Goal: Task Accomplishment & Management: Complete application form

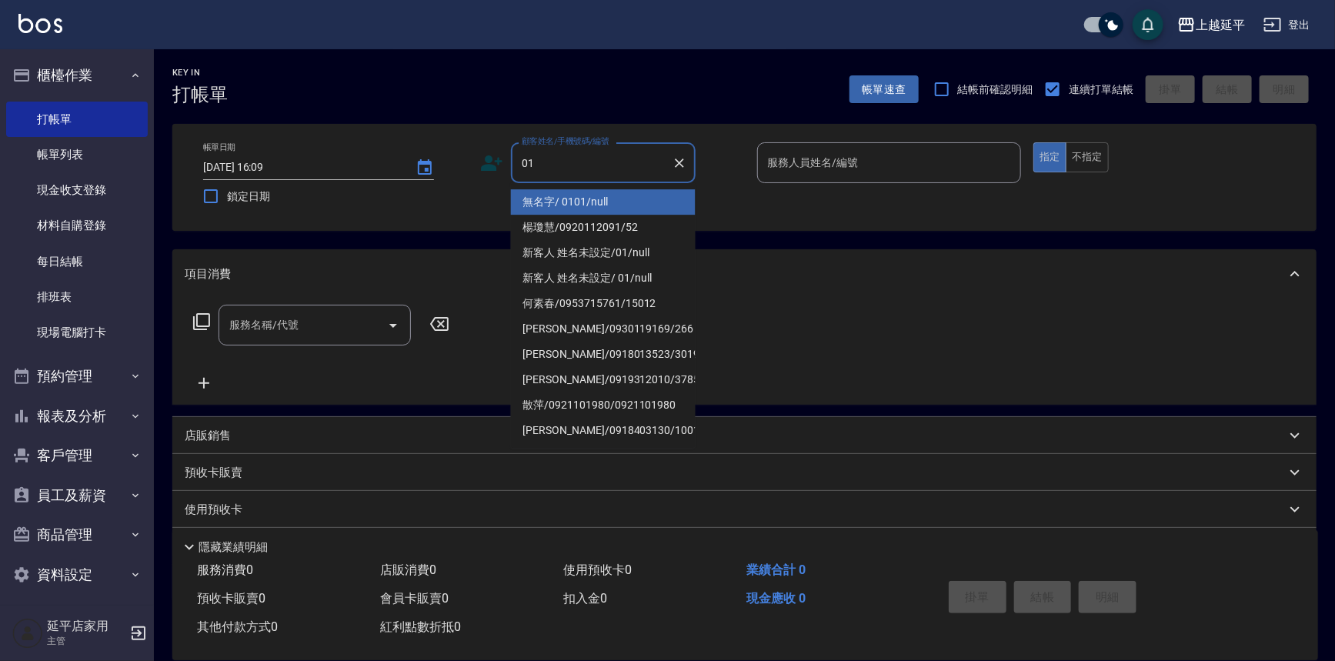
type input "01"
click at [828, 165] on div "服務人員姓名/編號 服務人員姓名/編號" at bounding box center [889, 162] width 265 height 41
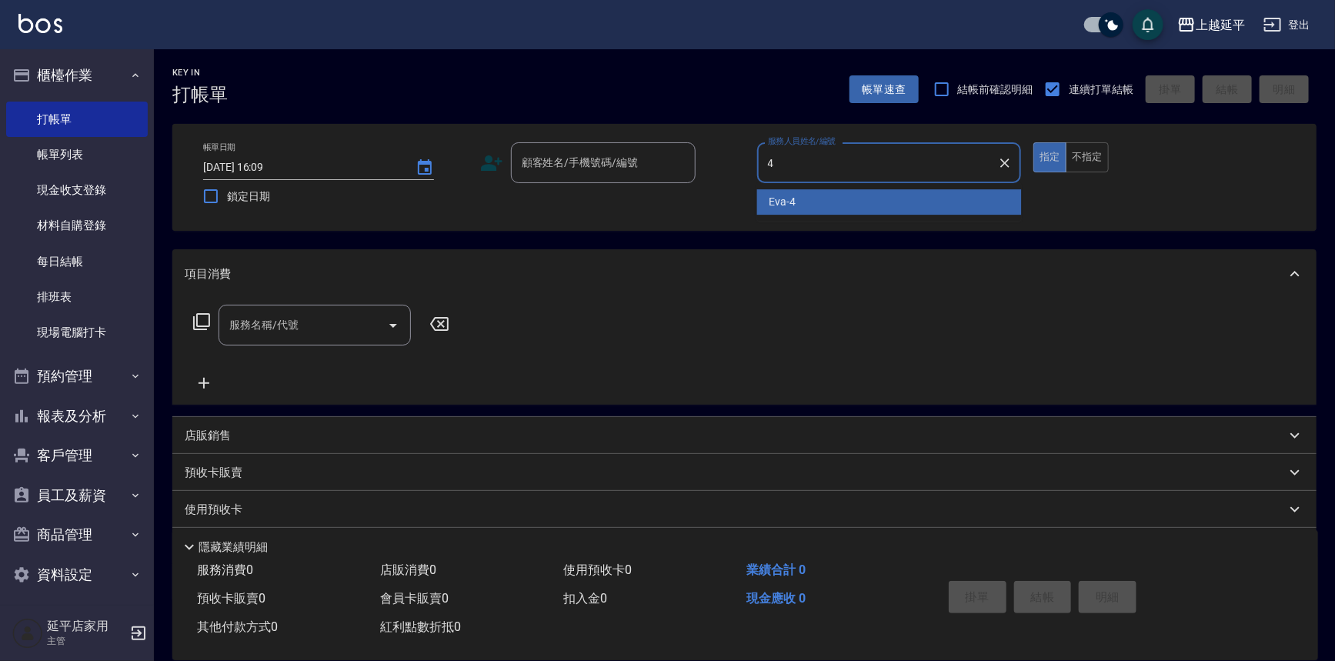
click at [833, 202] on div "[PERSON_NAME] -4" at bounding box center [889, 201] width 265 height 25
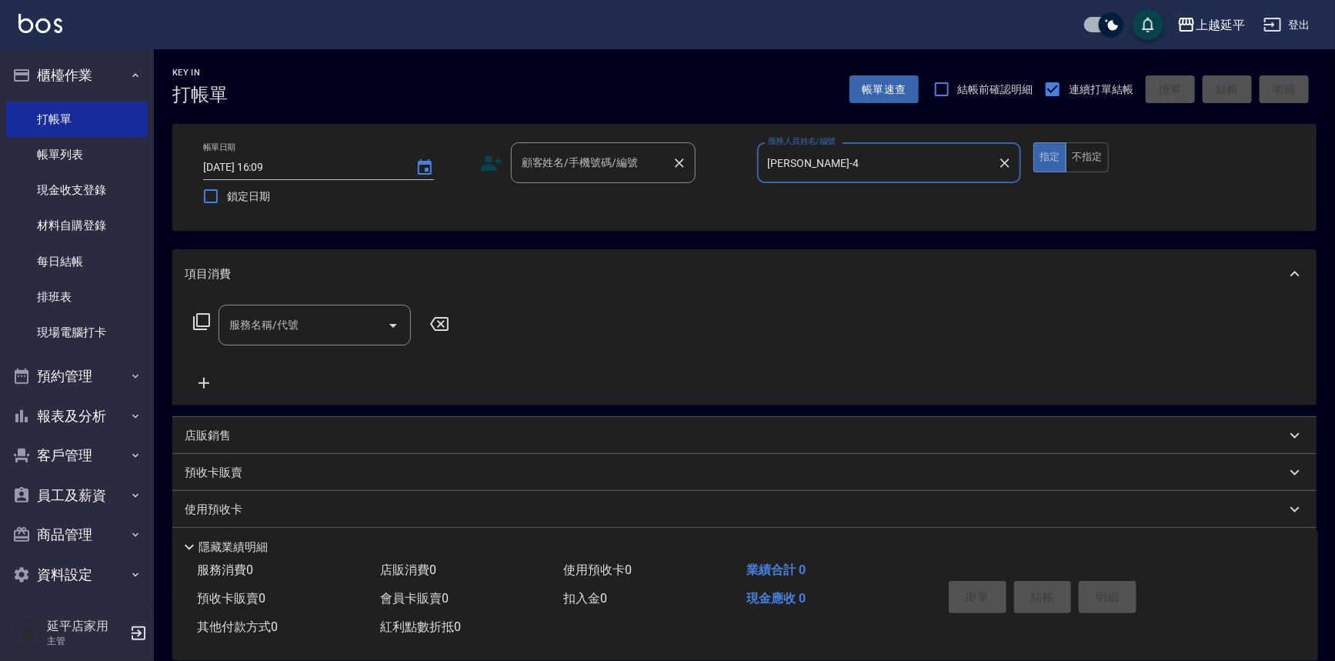
type input "[PERSON_NAME]-4"
click at [562, 153] on div "顧客姓名/手機號碼/編號 顧客姓名/手機號碼/編號" at bounding box center [603, 162] width 185 height 41
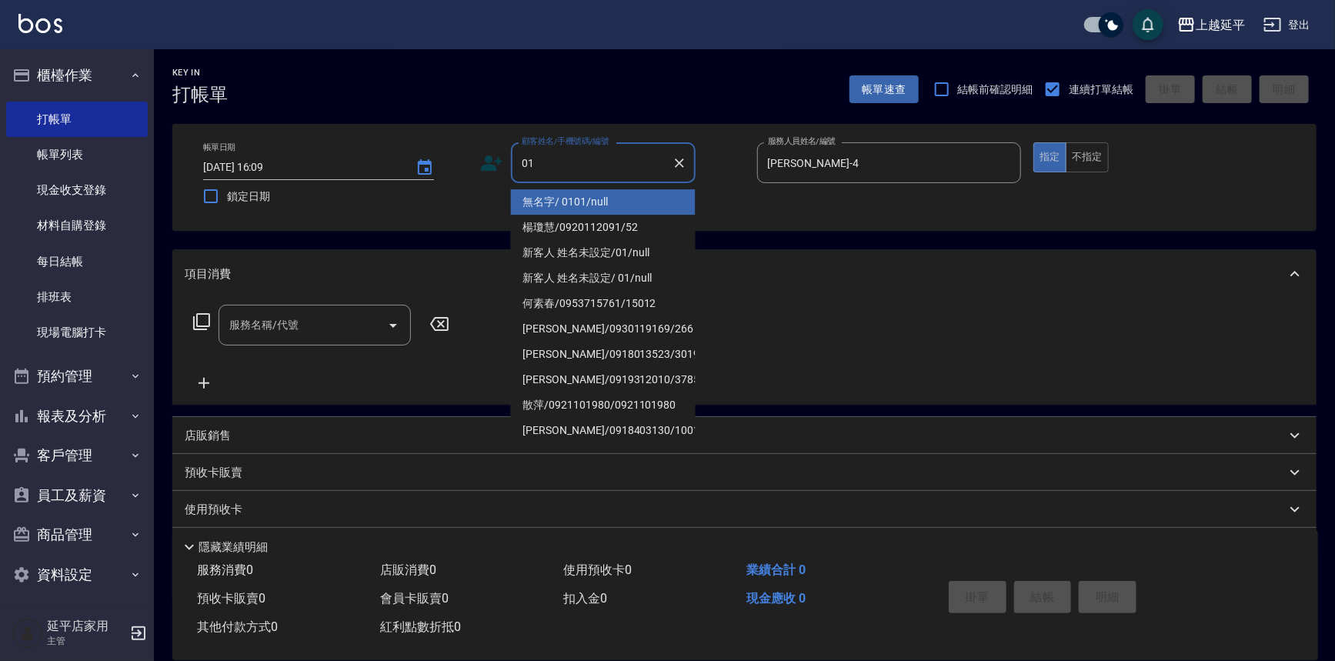
click at [585, 193] on li "無名字/ 0101/null" at bounding box center [603, 201] width 185 height 25
type input "無名字/ 0101/null"
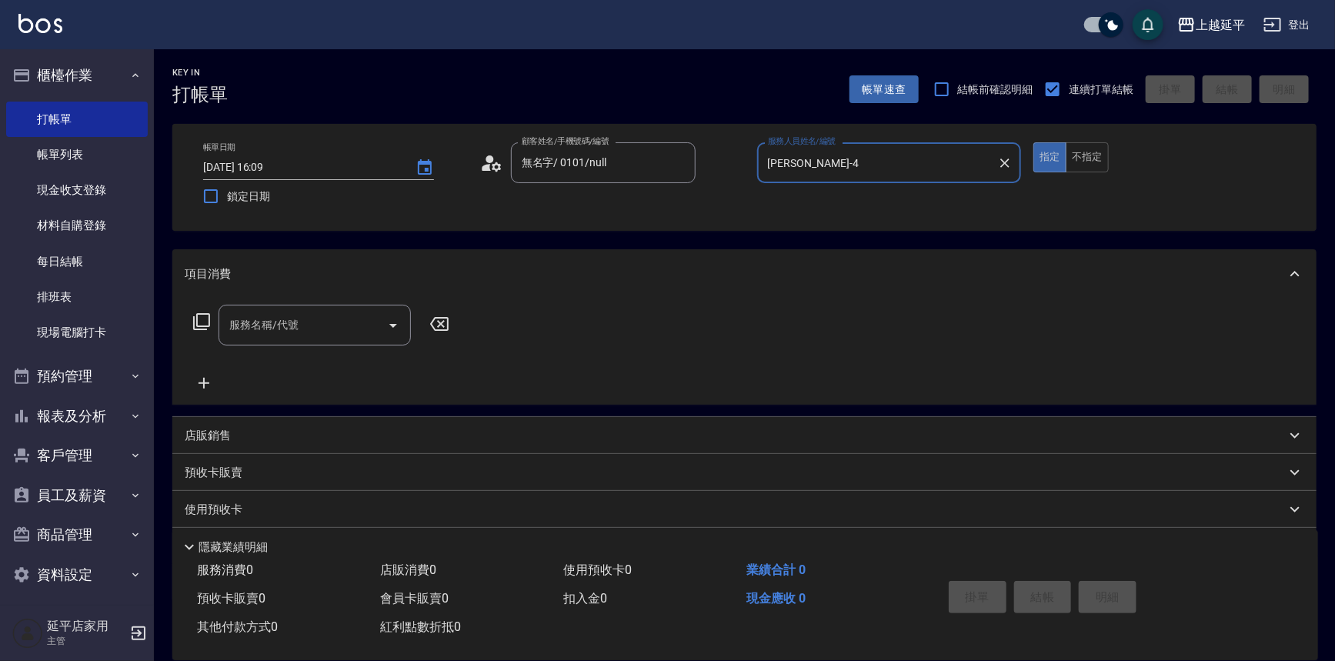
click at [287, 320] on div "服務名稱/代號 服務名稱/代號" at bounding box center [314, 325] width 192 height 41
click at [287, 320] on input "服務名稱/代號" at bounding box center [302, 325] width 155 height 27
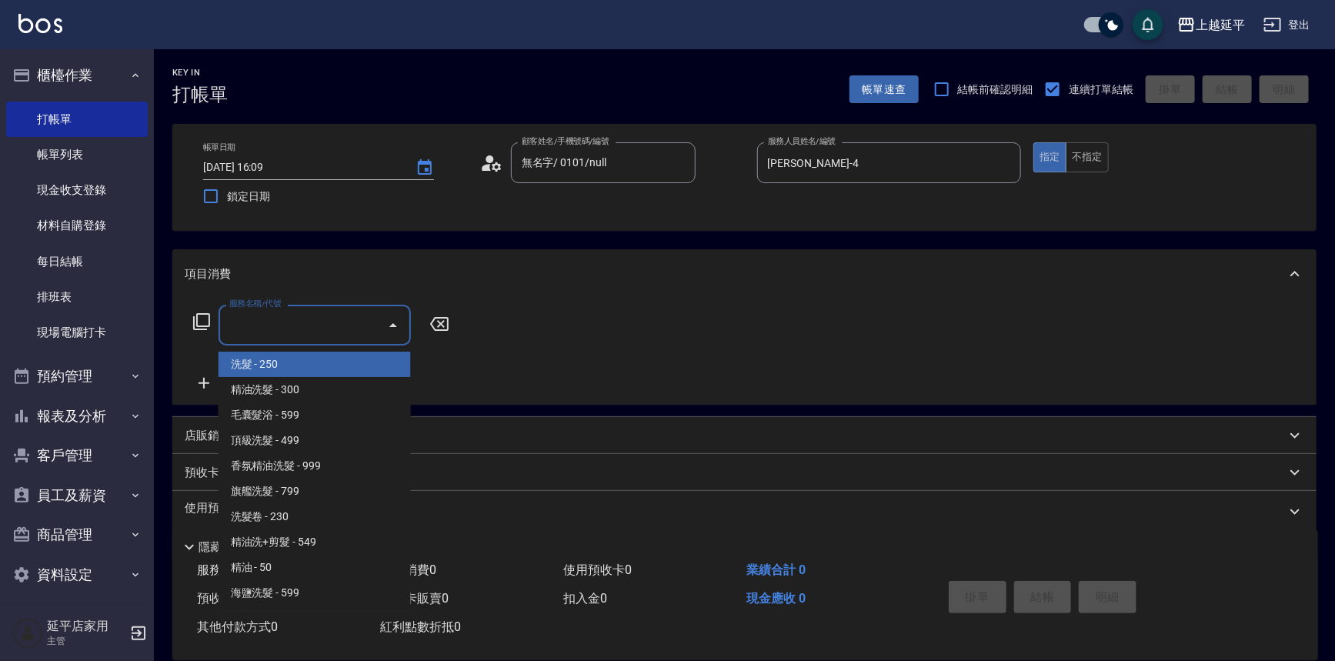
click at [288, 322] on input "服務名稱/代號" at bounding box center [302, 325] width 155 height 27
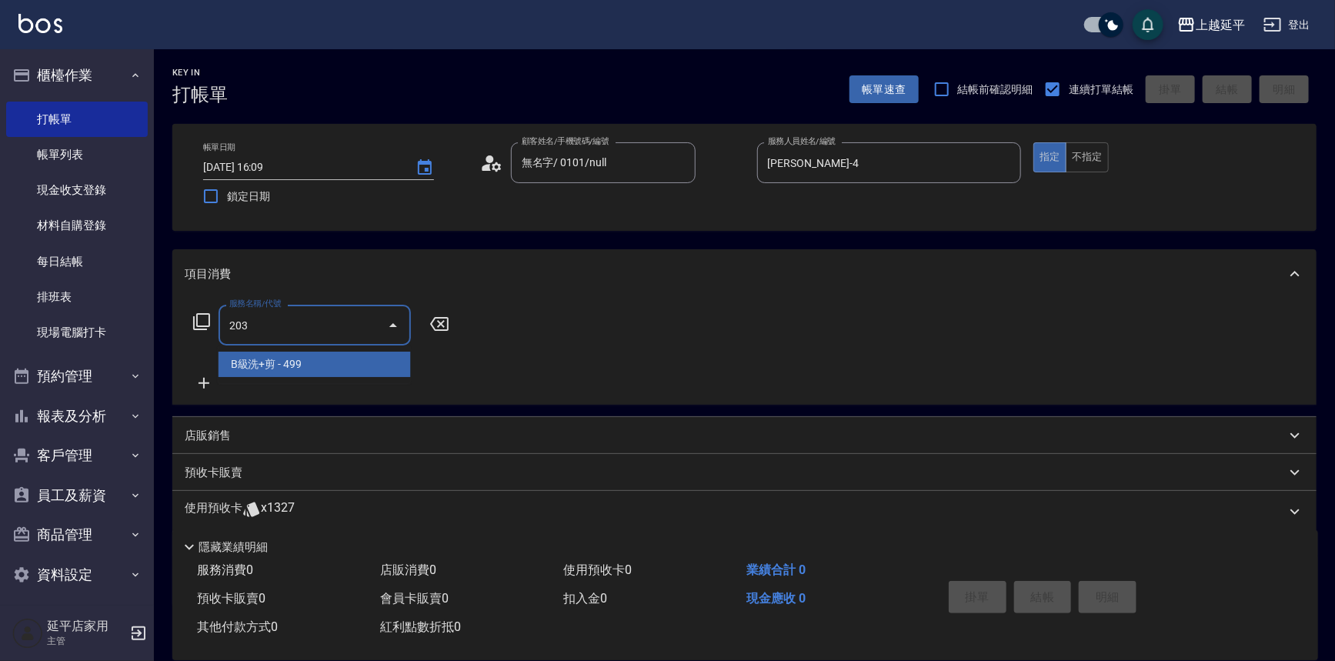
click at [303, 359] on span "B級洗+剪 - 499" at bounding box center [314, 364] width 192 height 25
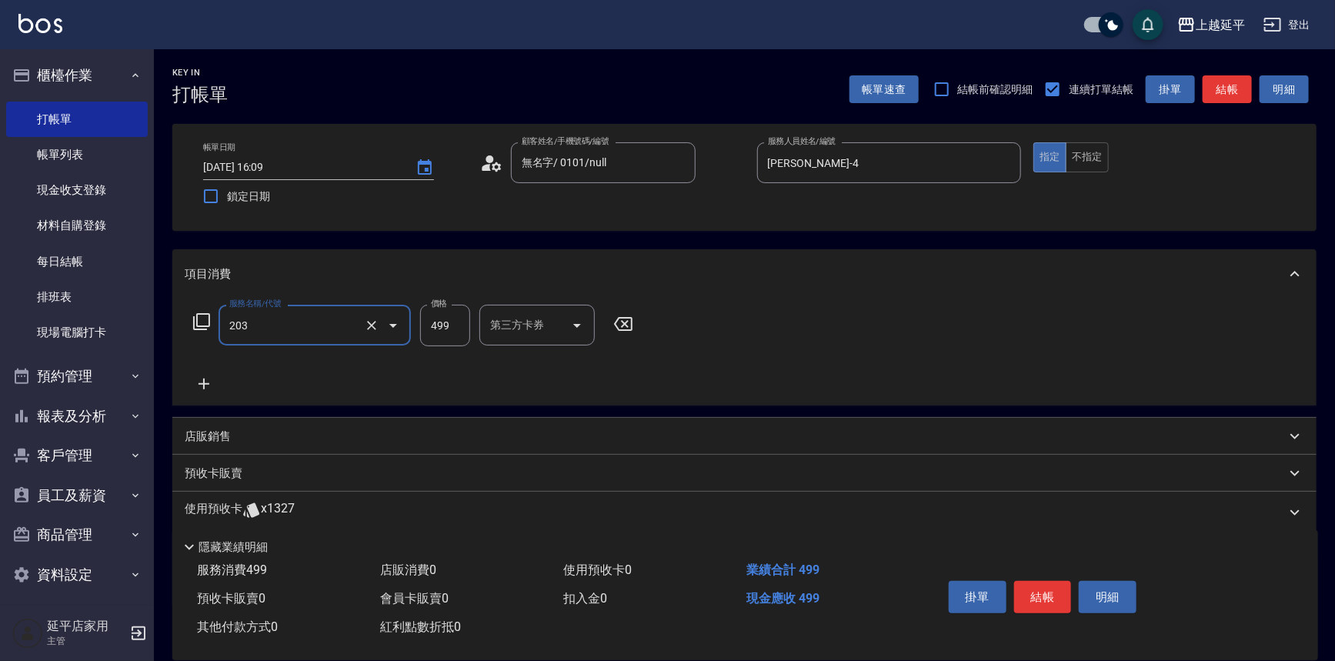
type input "B級洗+剪(203)"
click at [198, 384] on icon at bounding box center [203, 383] width 11 height 11
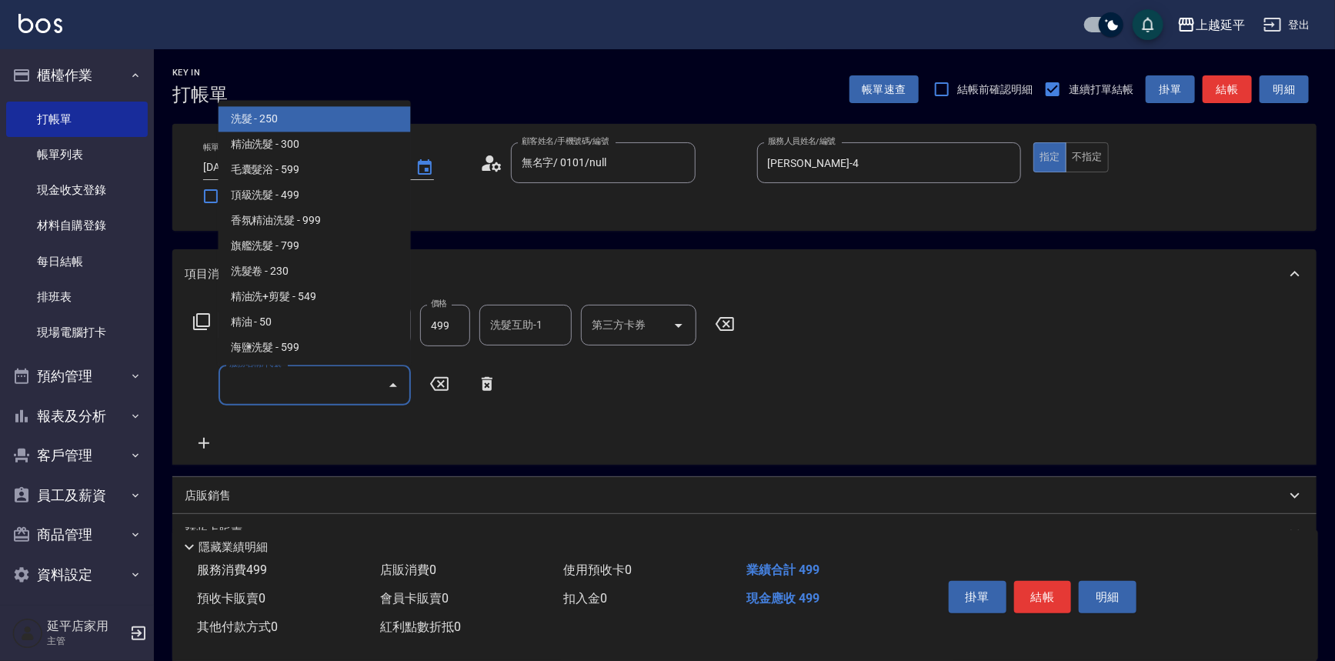
click at [291, 385] on input "服務名稱/代號" at bounding box center [302, 385] width 155 height 27
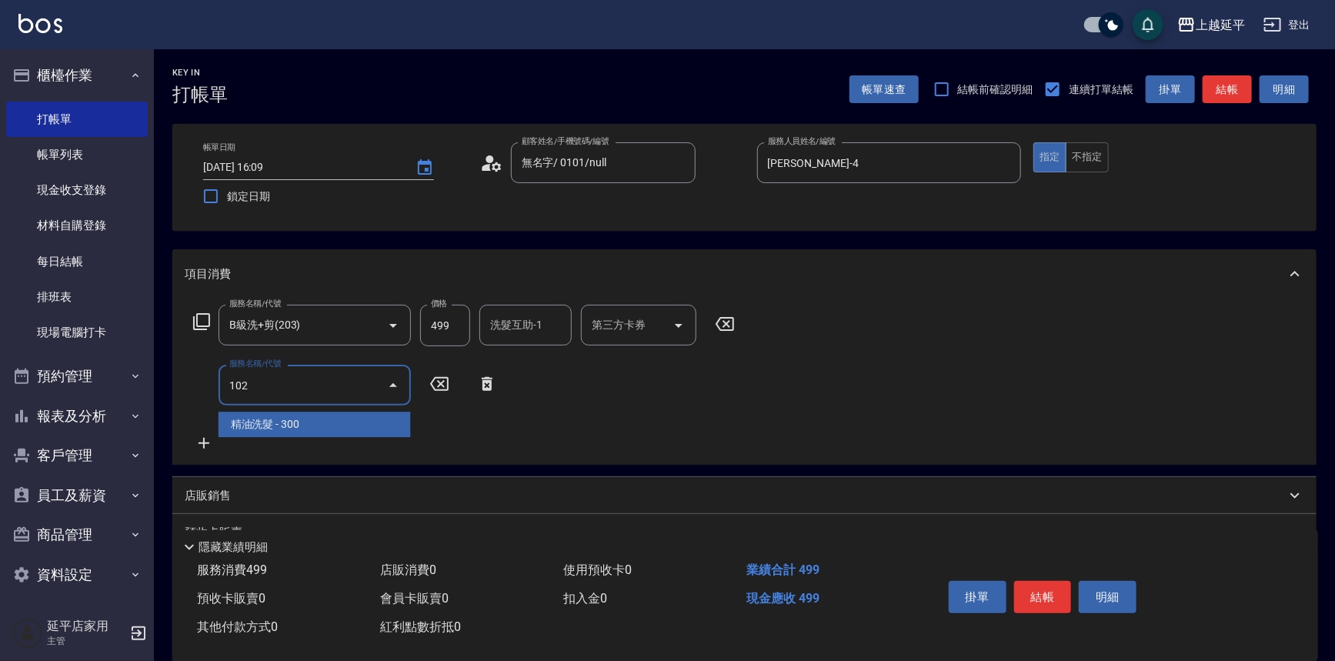
click at [309, 420] on span "精油洗髮 - 300" at bounding box center [314, 424] width 192 height 25
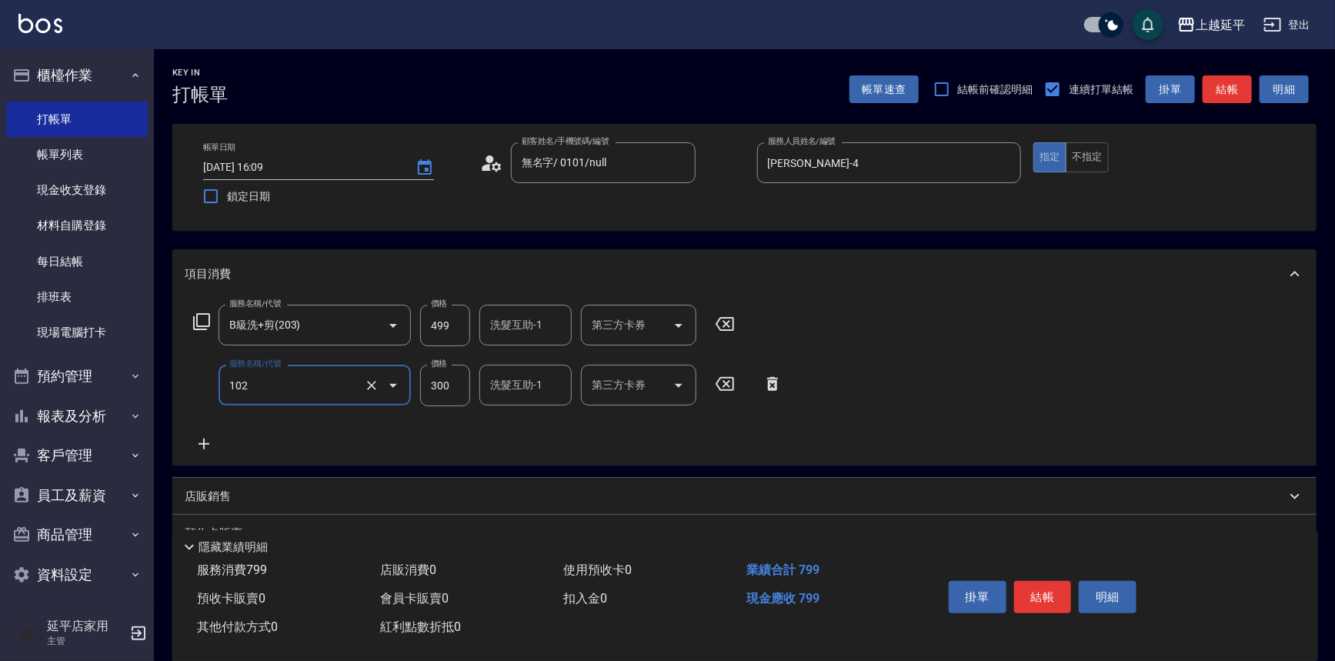
type input "精油洗髮(102)"
click at [1222, 87] on button "結帳" at bounding box center [1226, 89] width 49 height 28
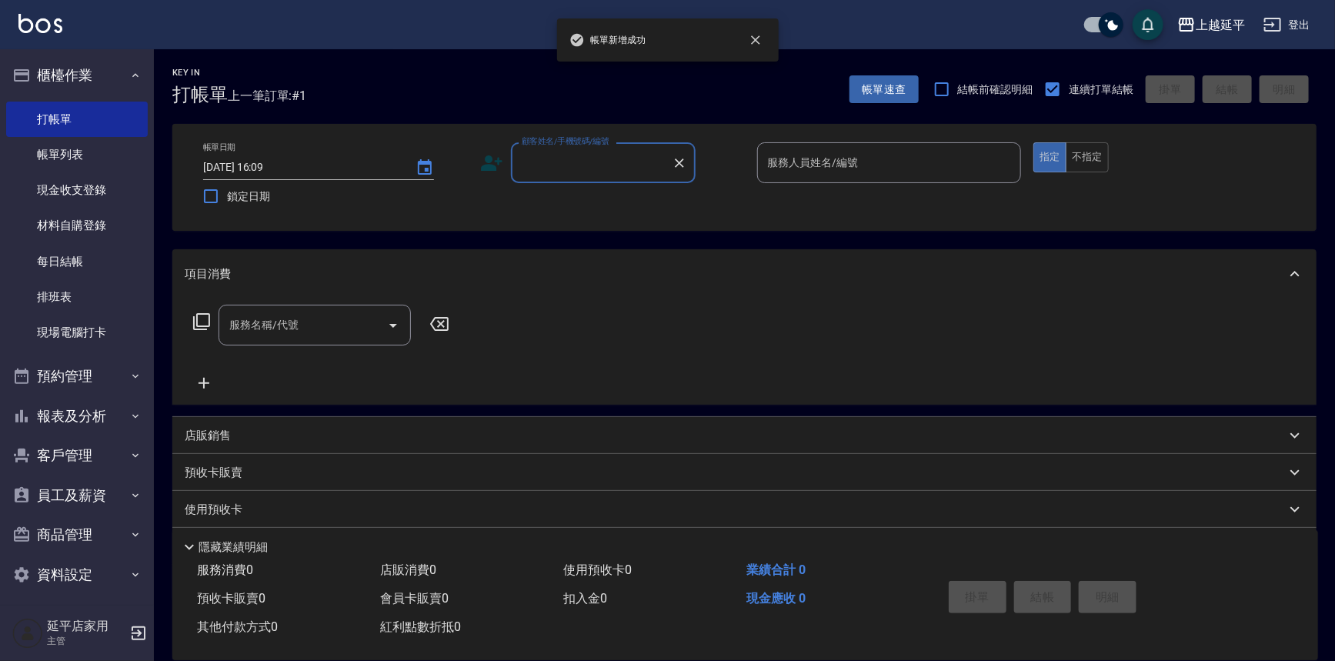
click at [630, 165] on input "顧客姓名/手機號碼/編號" at bounding box center [592, 162] width 148 height 27
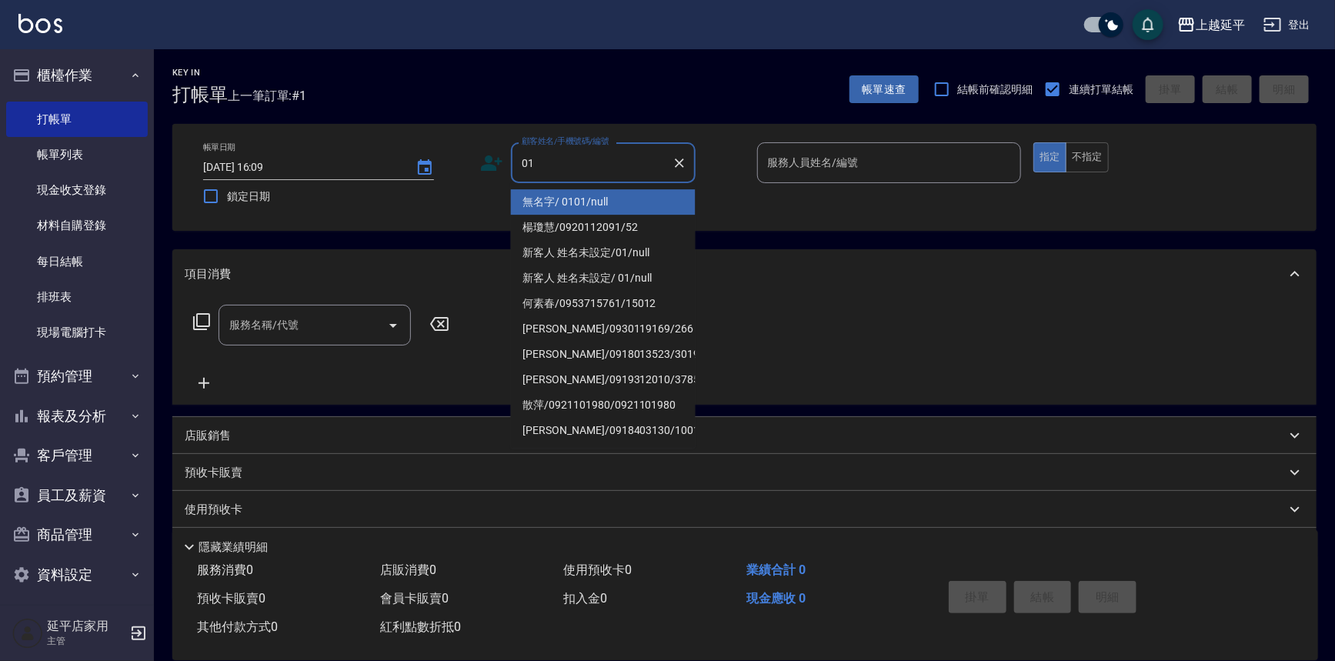
drag, startPoint x: 627, startPoint y: 200, endPoint x: 824, endPoint y: 174, distance: 198.7
click at [628, 200] on li "無名字/ 0101/null" at bounding box center [603, 201] width 185 height 25
type input "無名字/ 0101/null"
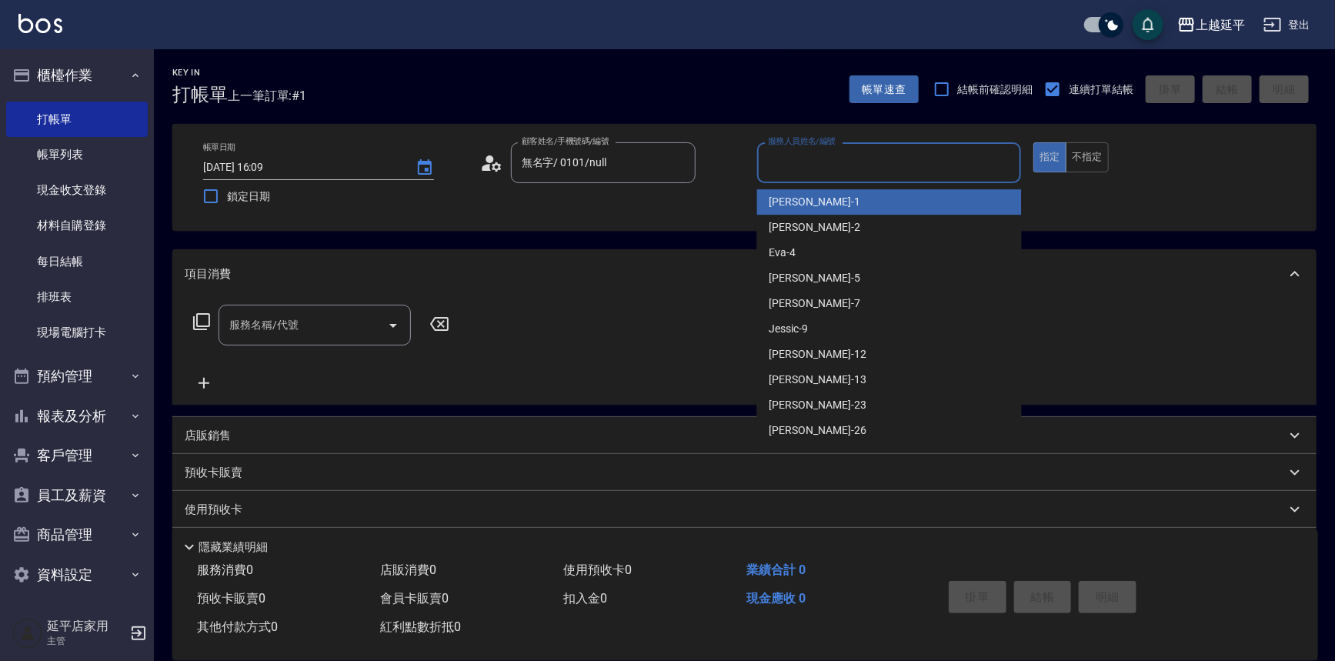
click at [833, 170] on input "服務人員姓名/編號" at bounding box center [889, 162] width 251 height 27
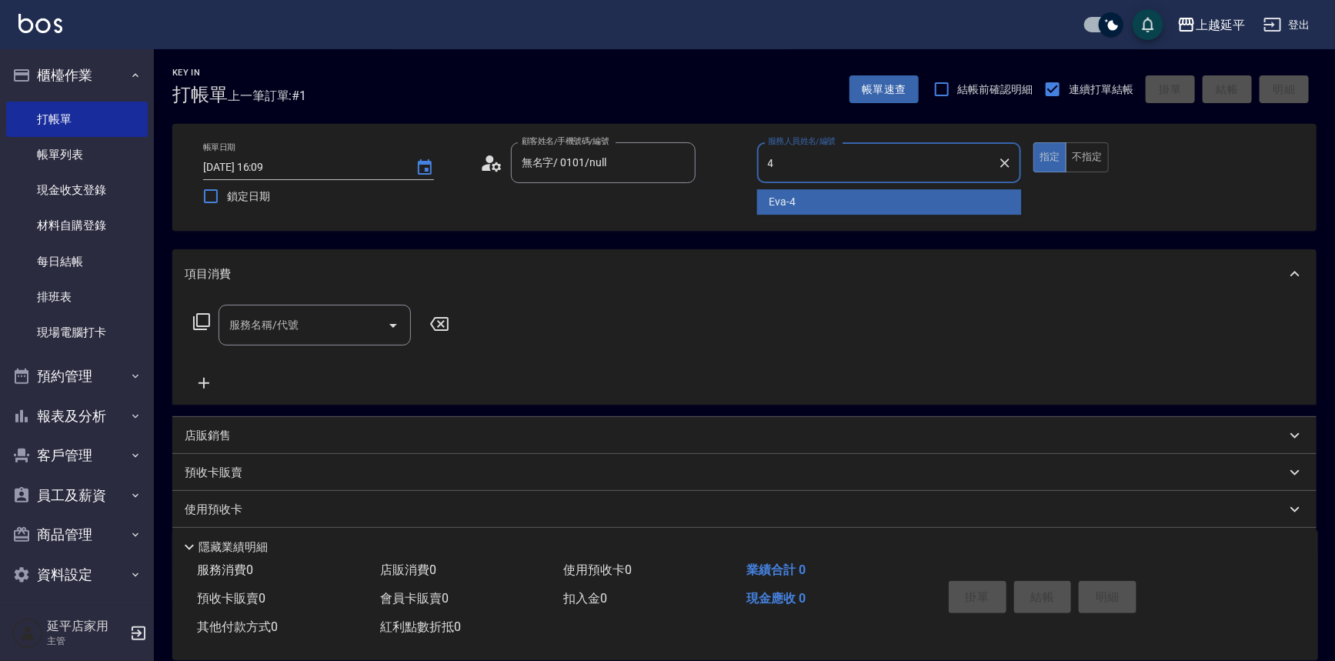
click at [826, 200] on div "[PERSON_NAME] -4" at bounding box center [889, 201] width 265 height 25
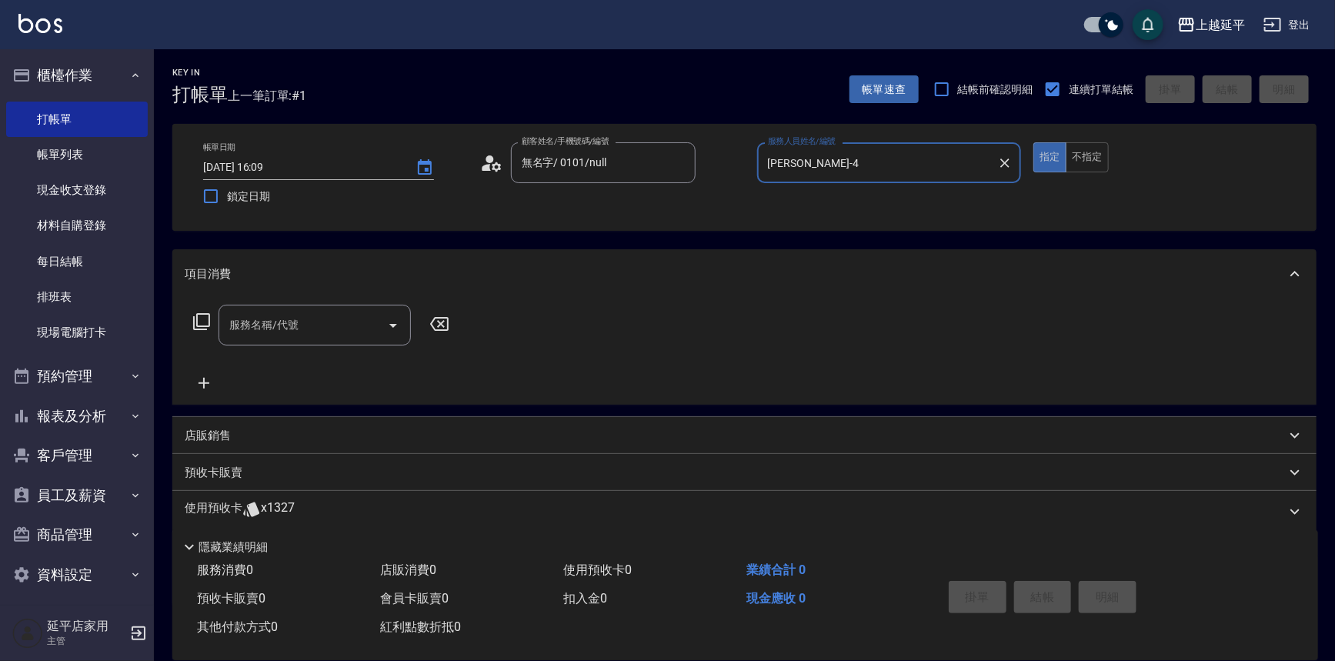
type input "[PERSON_NAME]-4"
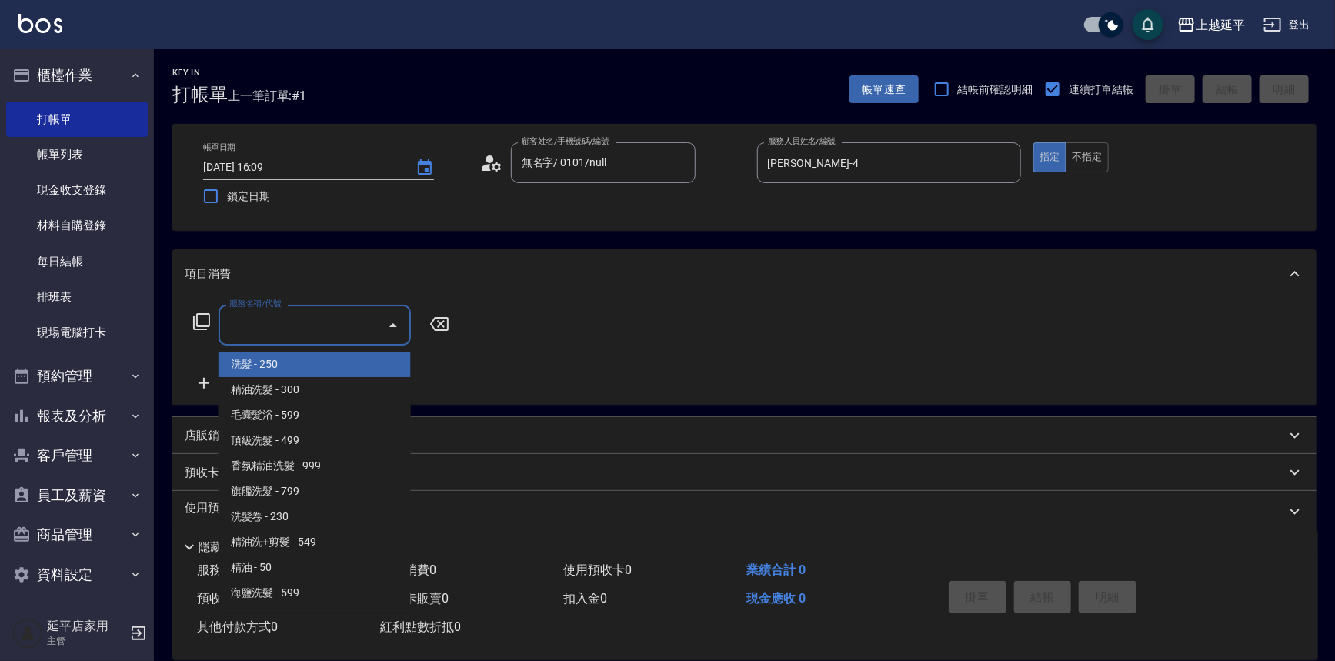
click at [338, 315] on input "服務名稱/代號" at bounding box center [302, 325] width 155 height 27
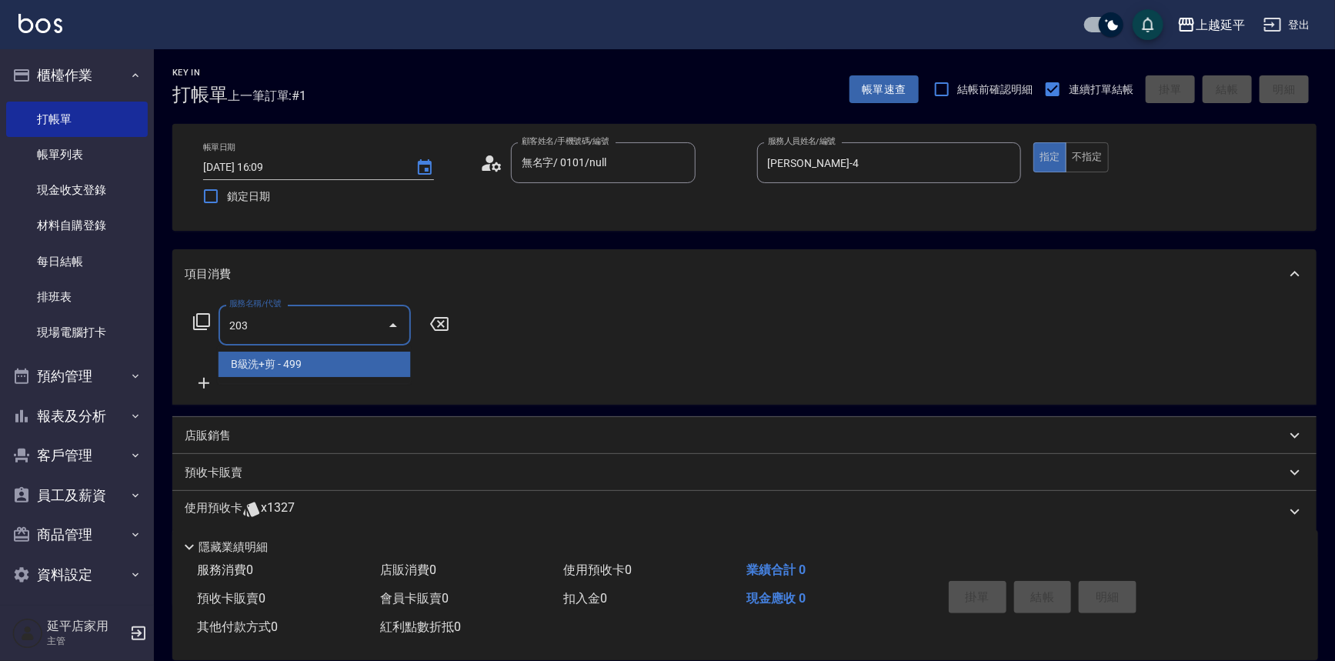
click at [335, 358] on span "B級洗+剪 - 499" at bounding box center [314, 364] width 192 height 25
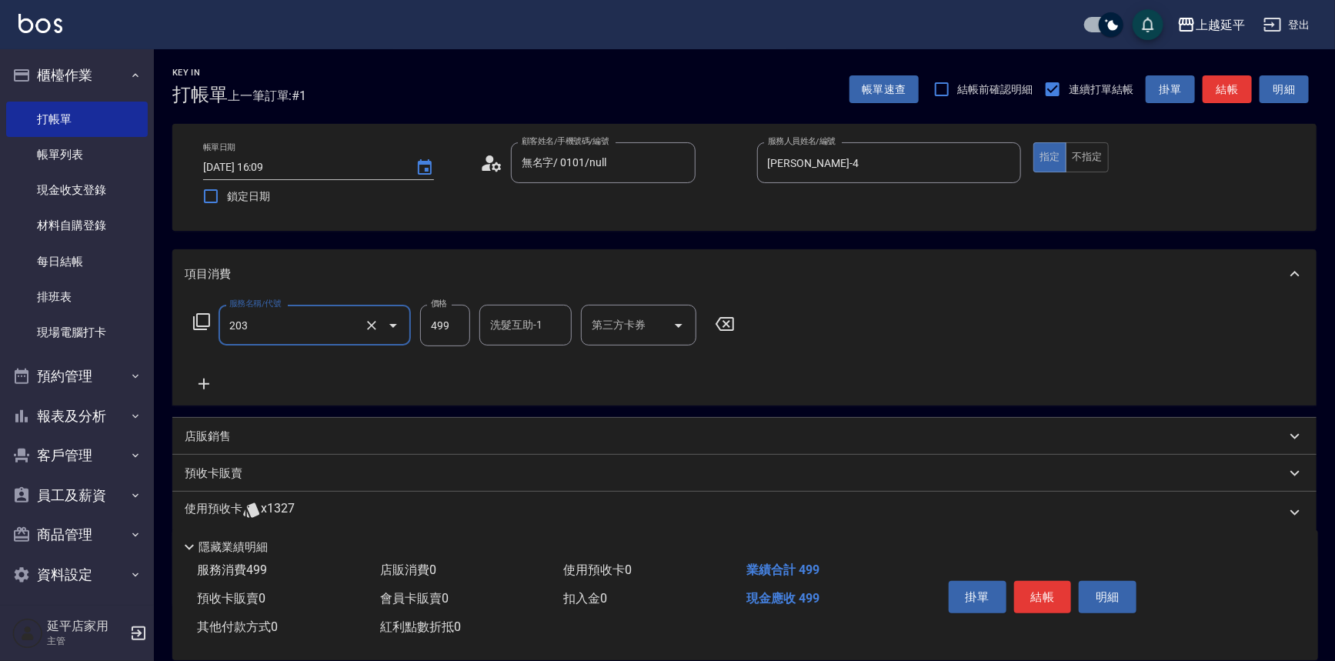
type input "B級洗+剪(203)"
click at [215, 378] on icon at bounding box center [204, 384] width 38 height 18
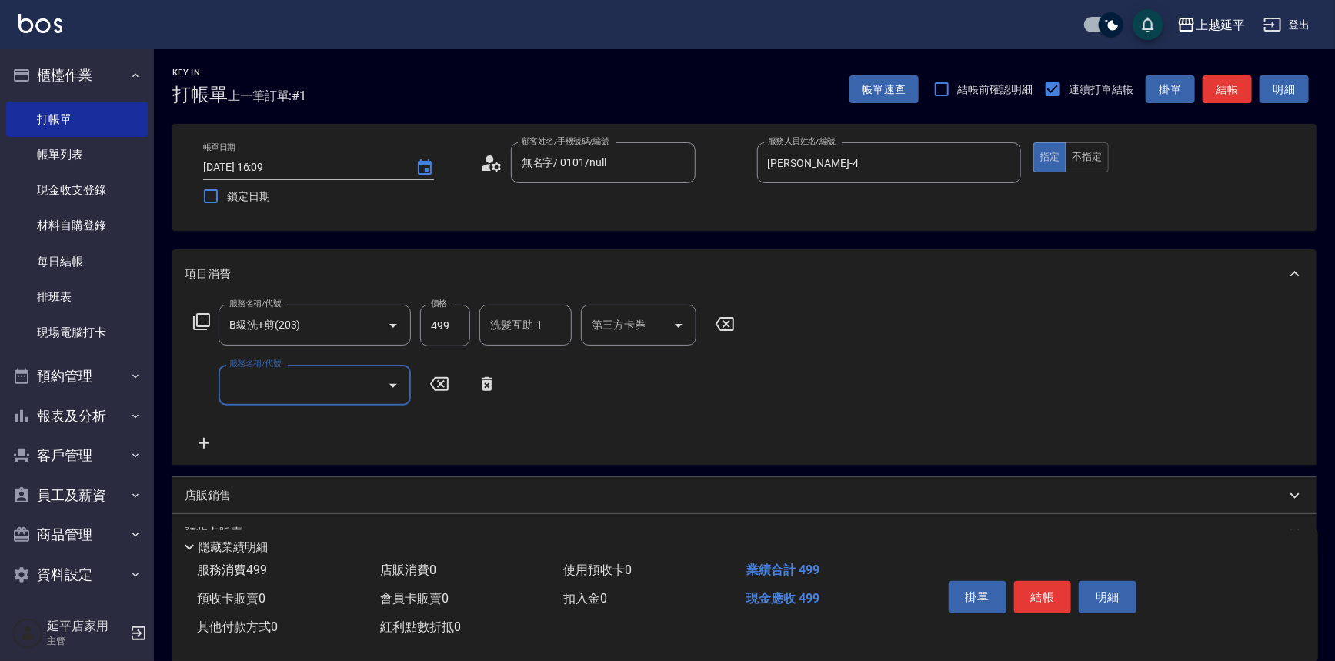
click at [293, 377] on input "服務名稱/代號" at bounding box center [302, 385] width 155 height 27
click at [312, 417] on span "精油洗髮 - 300" at bounding box center [314, 424] width 192 height 25
type input "精油洗髮(102)"
click at [1089, 160] on button "不指定" at bounding box center [1086, 157] width 43 height 30
click at [1225, 90] on button "結帳" at bounding box center [1226, 89] width 49 height 28
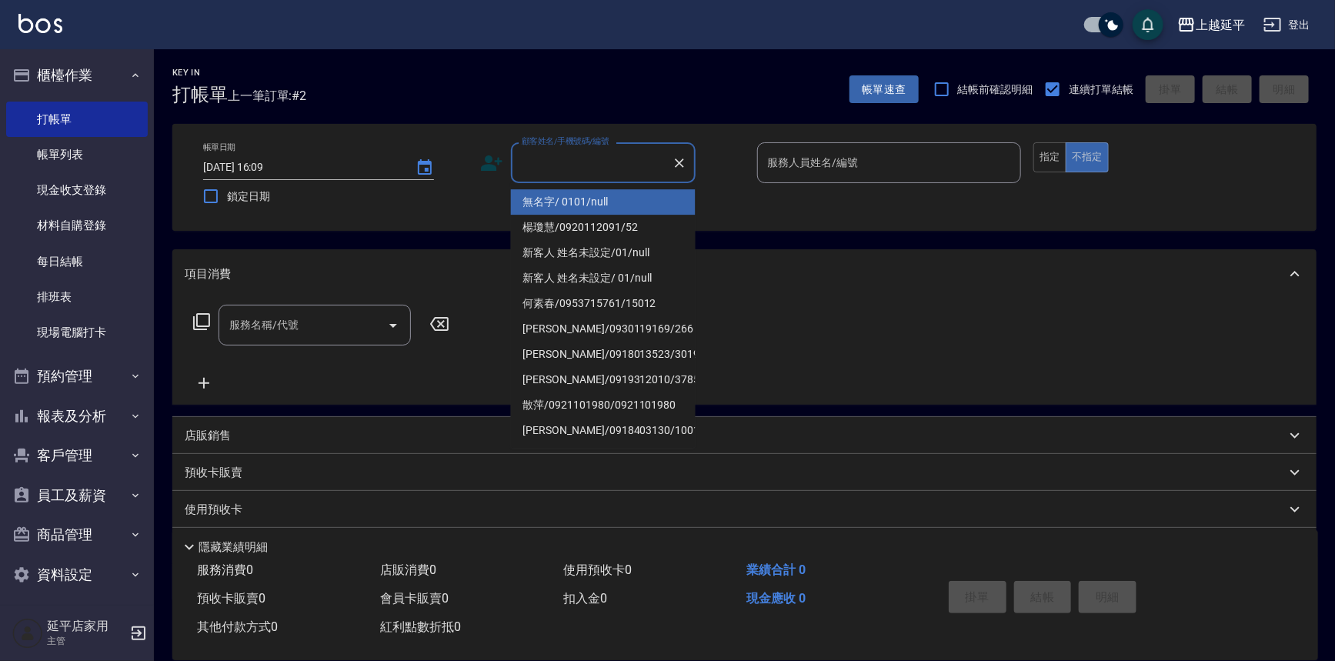
click at [569, 149] on input "顧客姓名/手機號碼/編號" at bounding box center [592, 162] width 148 height 27
click at [613, 207] on li "無名字/ 0101/null" at bounding box center [603, 201] width 185 height 25
type input "無名字/ 0101/null"
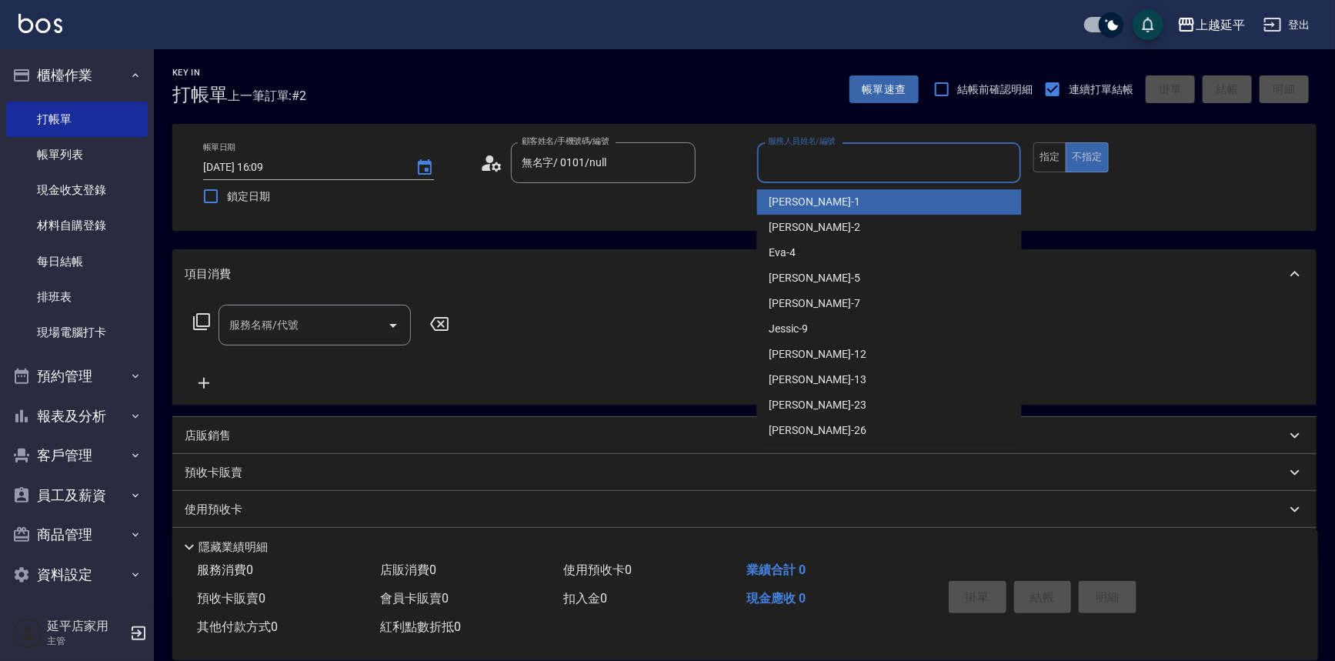
click at [792, 162] on input "服務人員姓名/編號" at bounding box center [889, 162] width 251 height 27
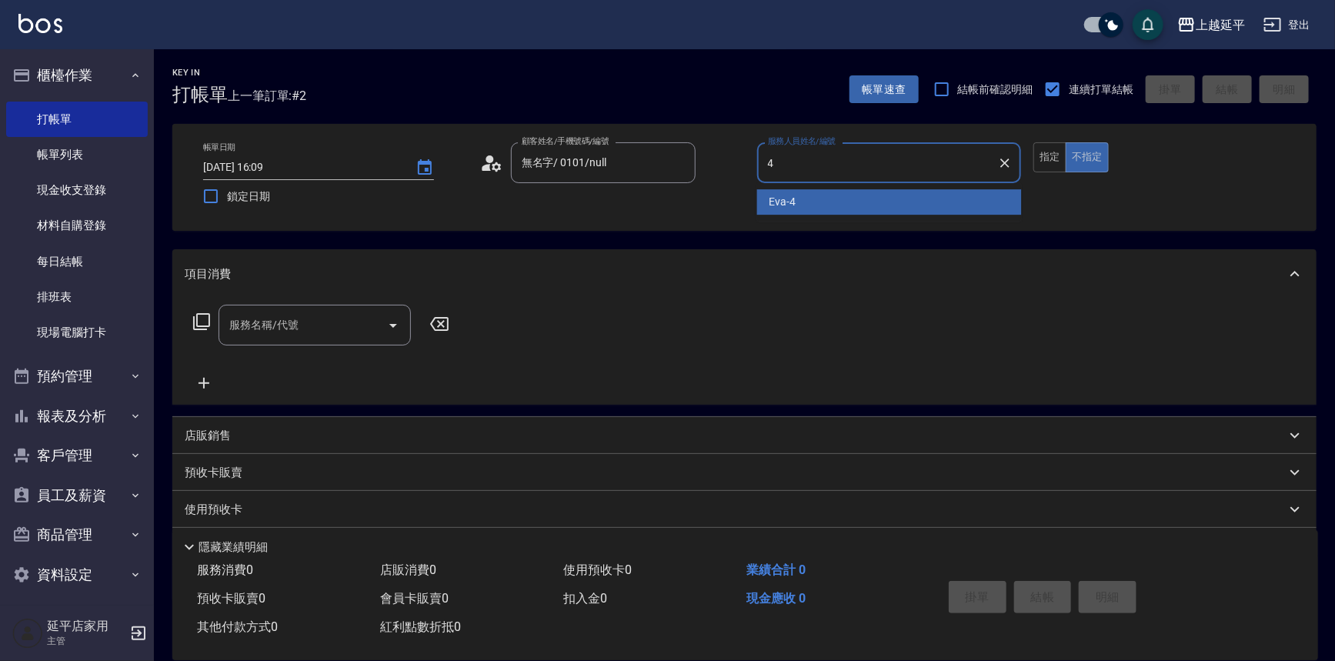
click at [801, 197] on div "[PERSON_NAME] -4" at bounding box center [889, 201] width 265 height 25
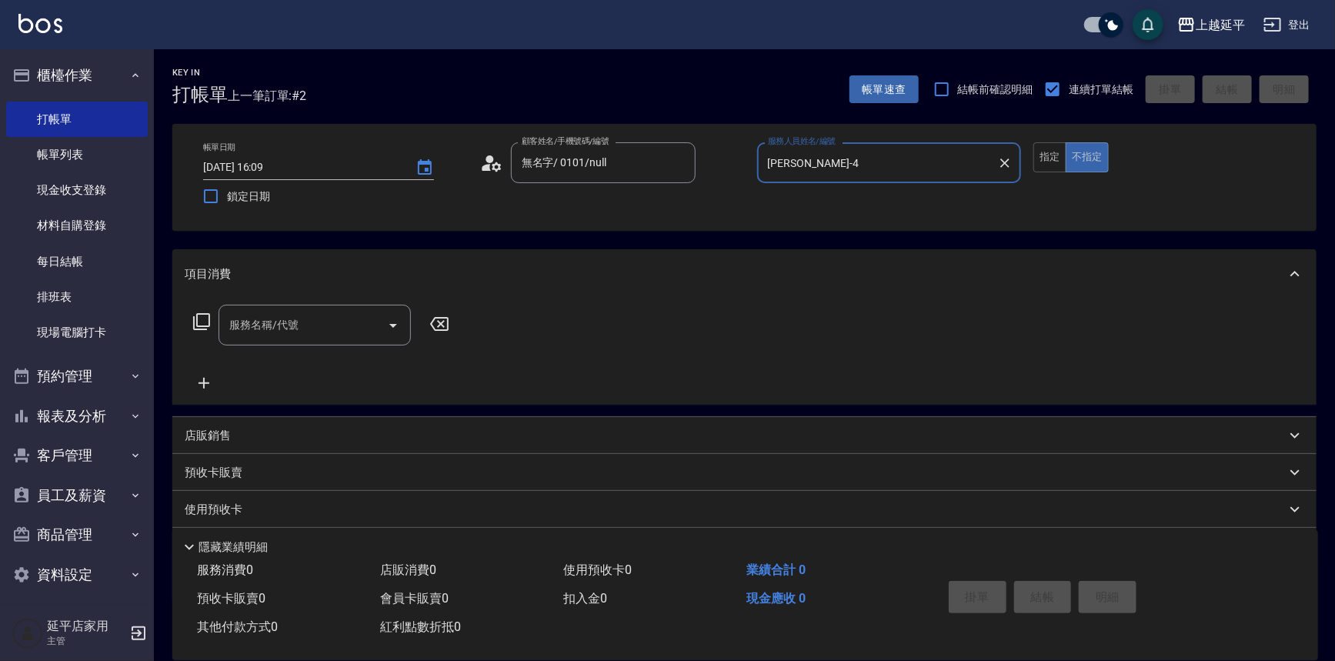
type input "[PERSON_NAME]-4"
click at [286, 334] on input "服務名稱/代號" at bounding box center [302, 325] width 155 height 27
click at [302, 360] on span "精油洗髮 - 300" at bounding box center [314, 364] width 192 height 25
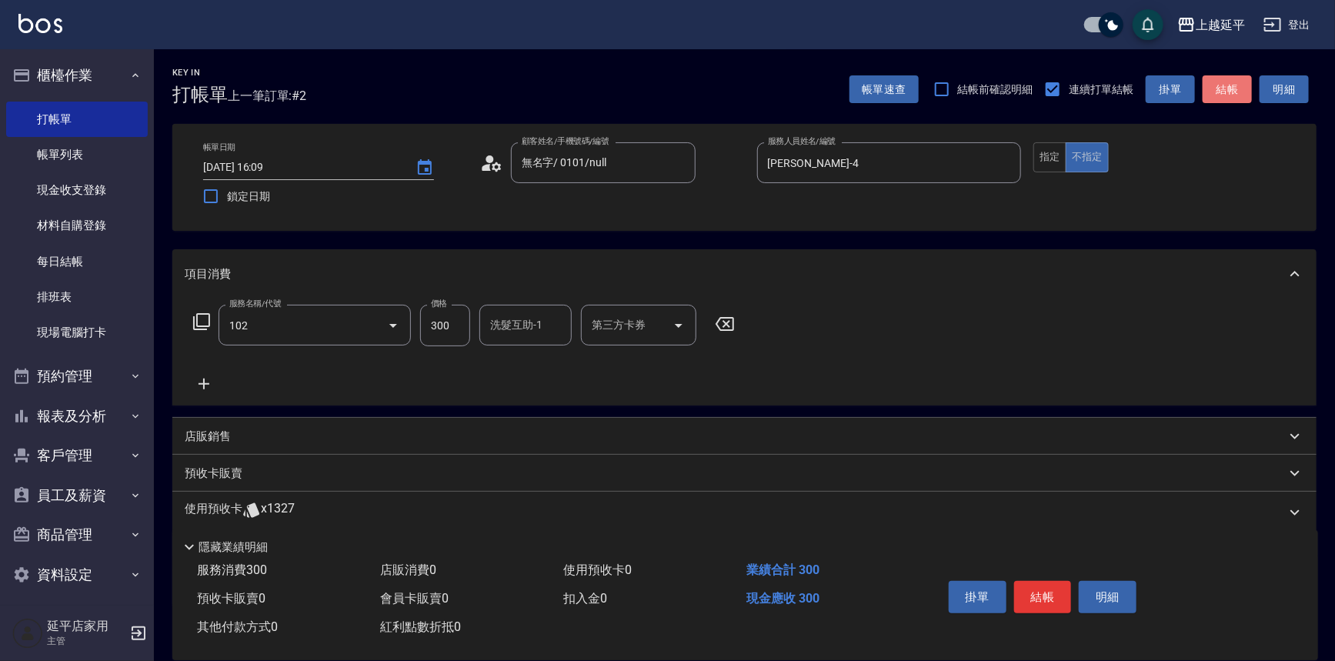
type input "精油洗髮(102)"
click at [1240, 89] on button "結帳" at bounding box center [1226, 89] width 49 height 28
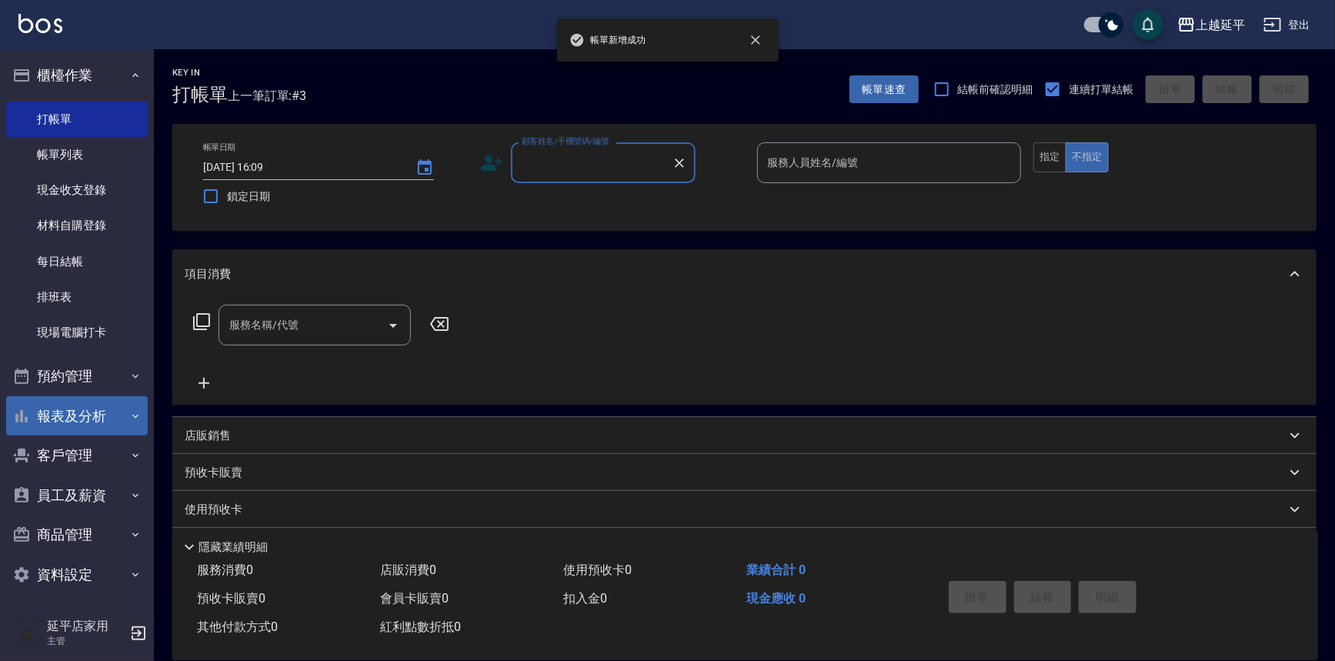
click at [55, 409] on button "報表及分析" at bounding box center [77, 416] width 142 height 40
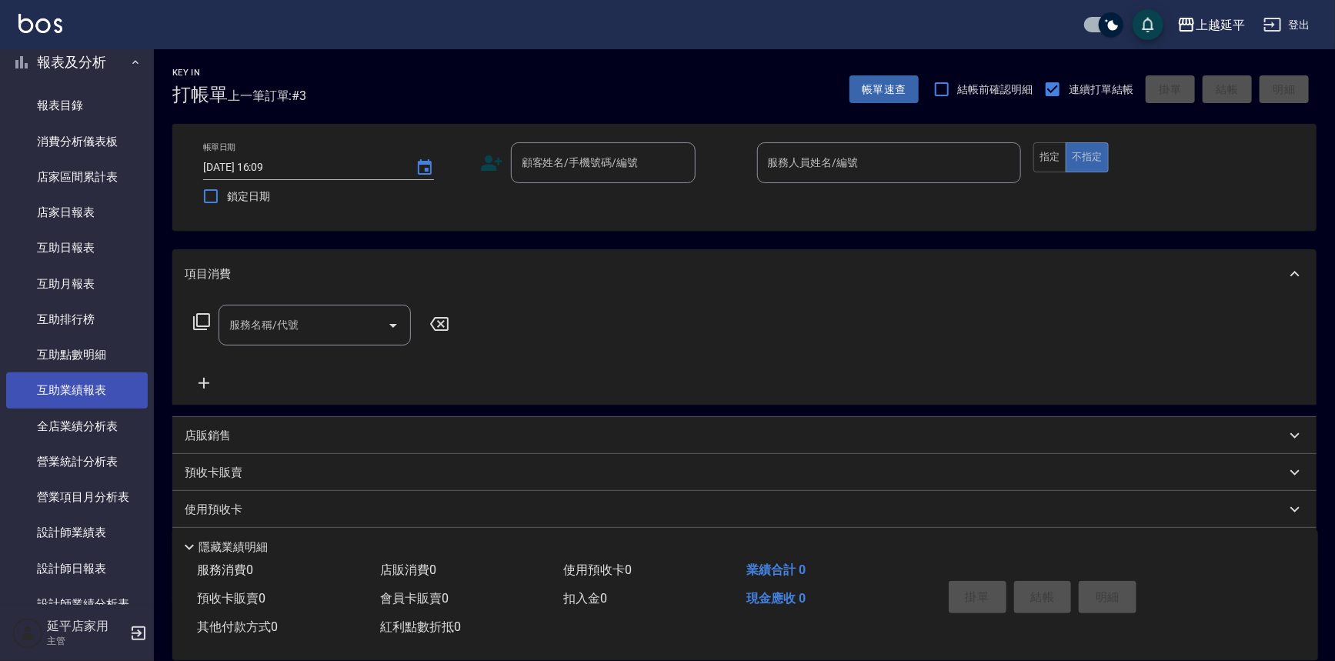
scroll to position [419, 0]
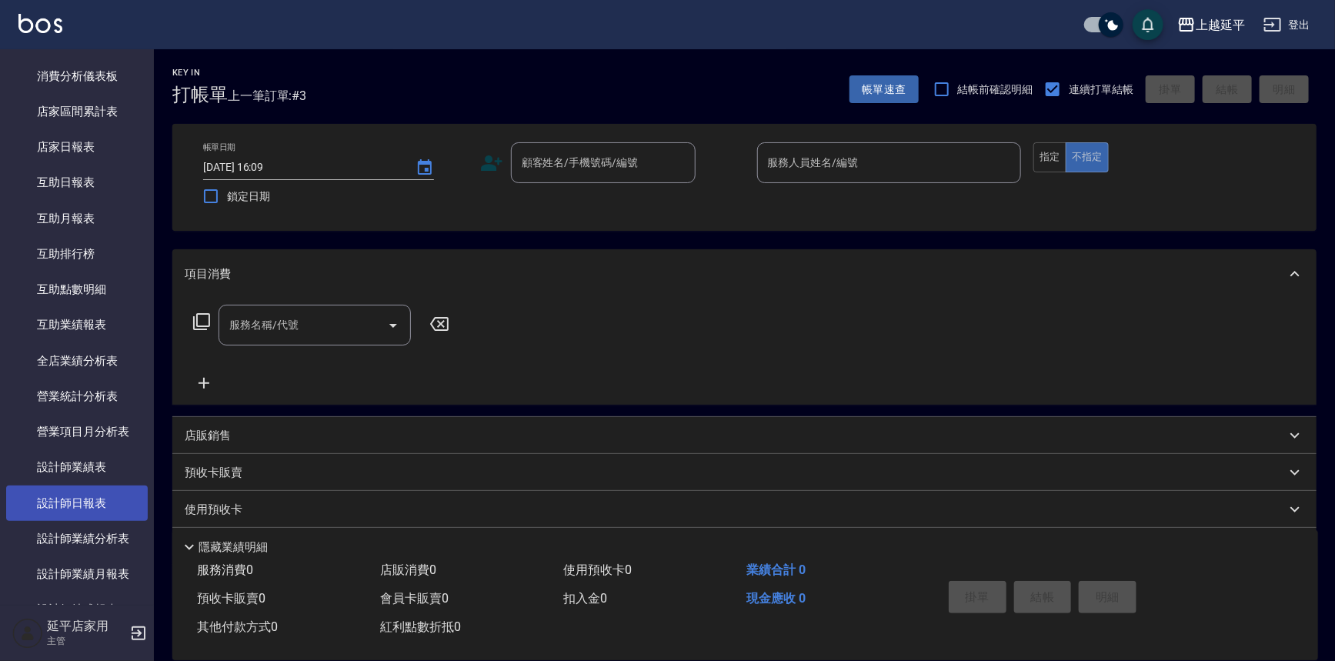
click at [81, 495] on link "設計師日報表" at bounding box center [77, 502] width 142 height 35
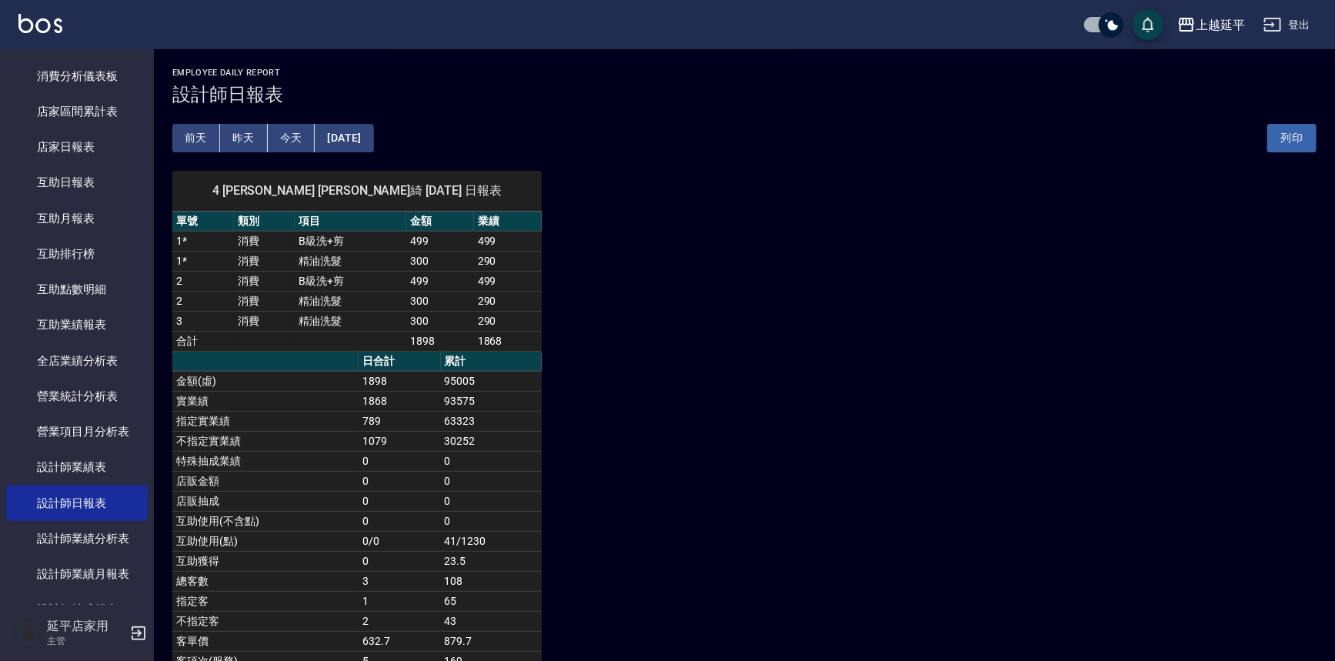
click at [392, 376] on td "1898" at bounding box center [399, 381] width 82 height 20
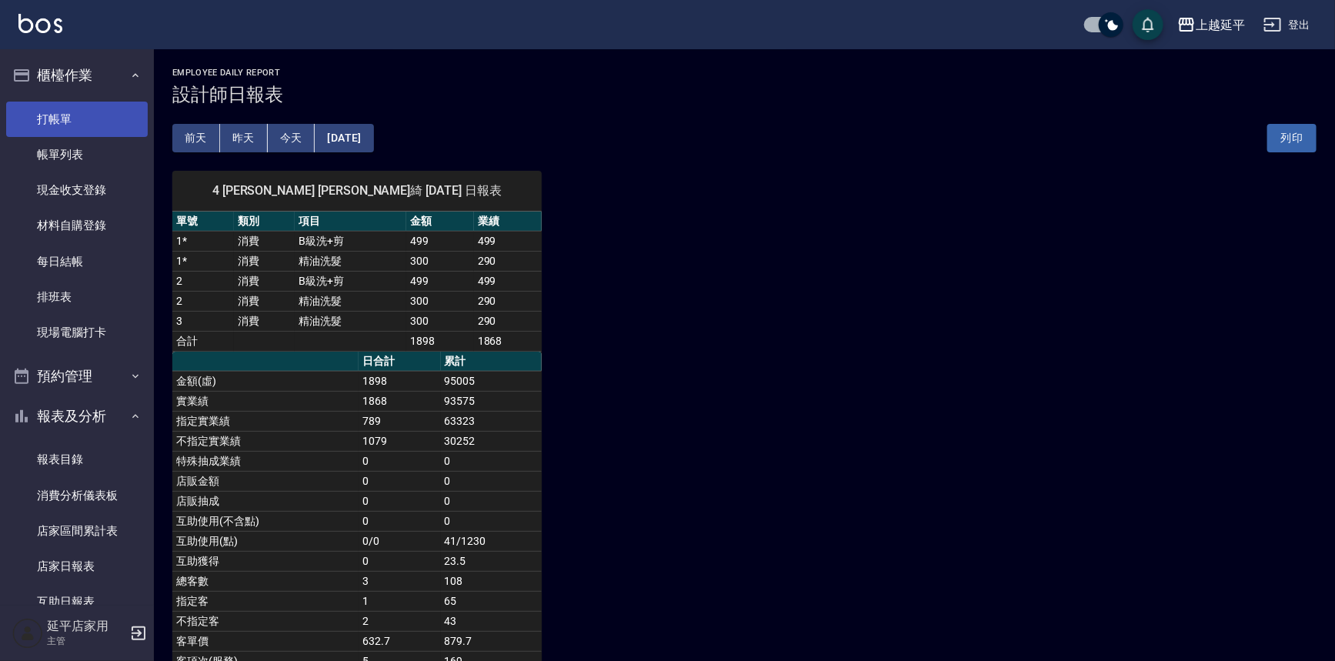
click at [115, 115] on link "打帳單" at bounding box center [77, 119] width 142 height 35
